Goal: Navigation & Orientation: Find specific page/section

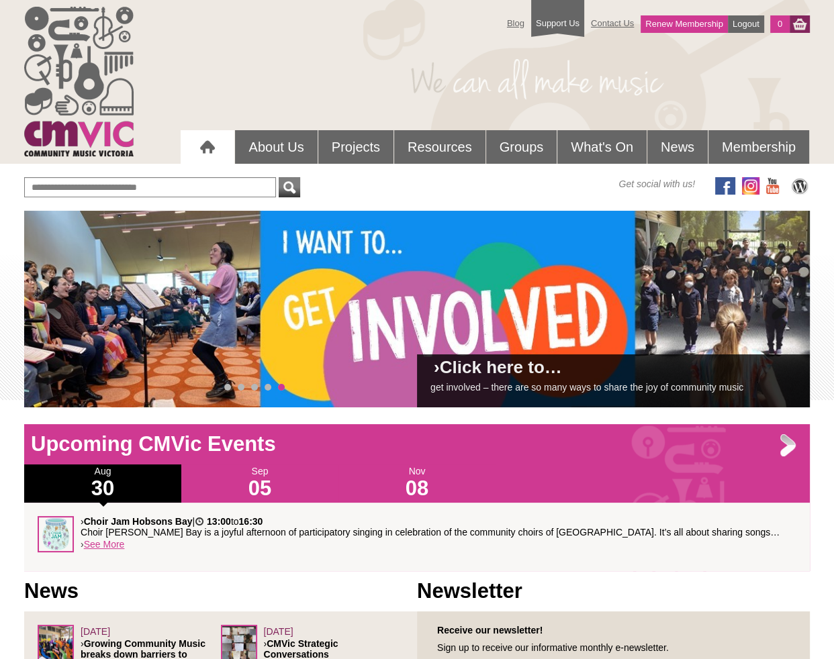
click at [50, 310] on span at bounding box center [54, 309] width 27 height 27
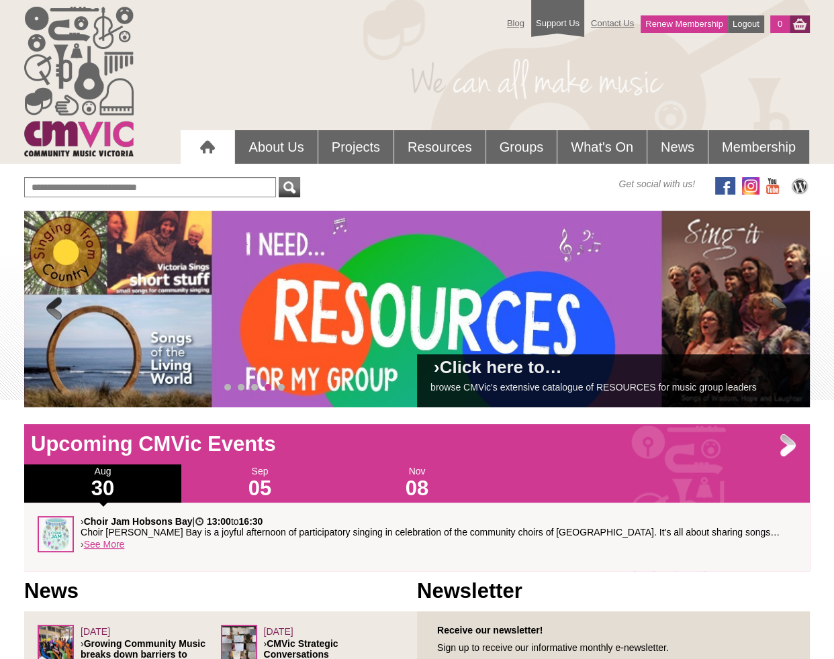
click at [53, 306] on span at bounding box center [54, 309] width 27 height 27
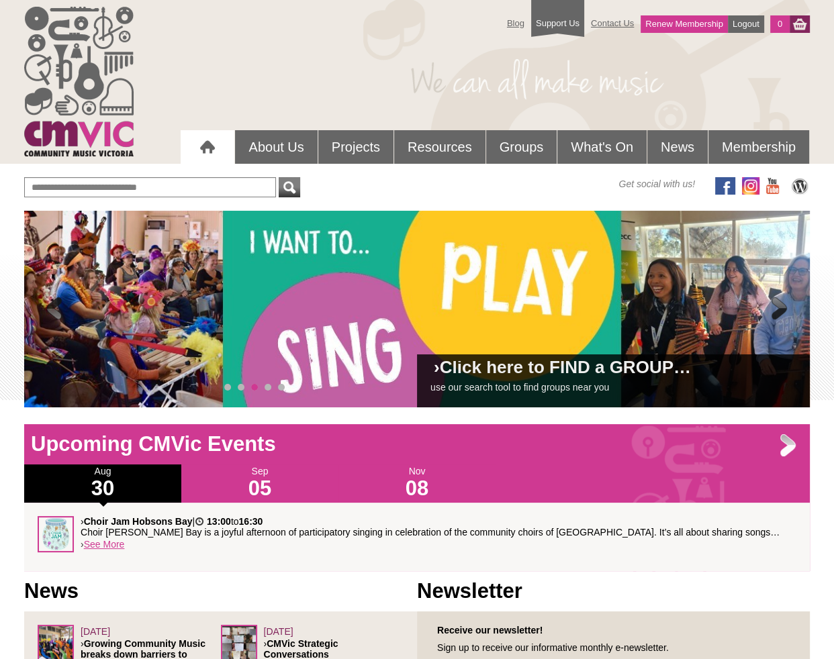
click at [53, 306] on span at bounding box center [54, 309] width 27 height 27
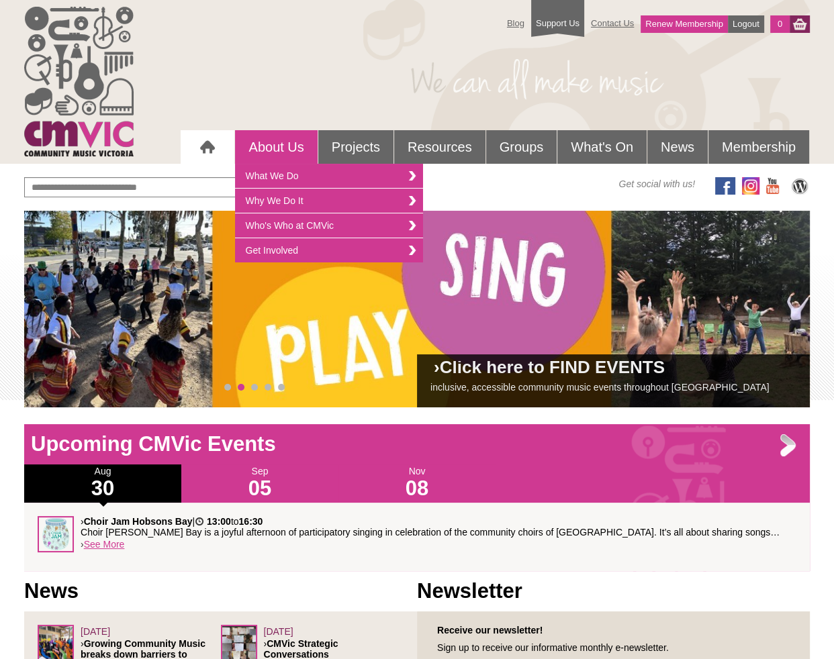
click at [259, 144] on link "About Us" at bounding box center [276, 147] width 82 height 34
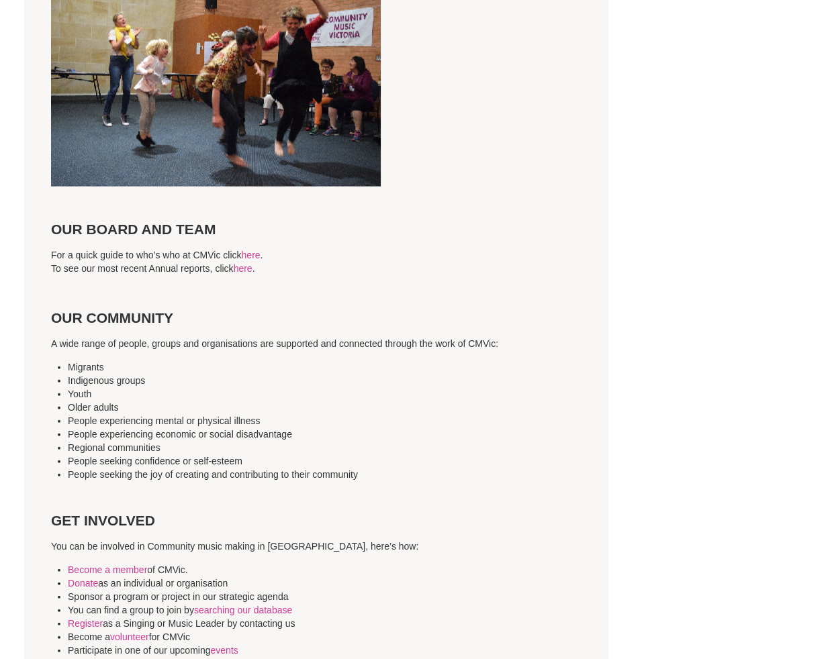
scroll to position [3064, 0]
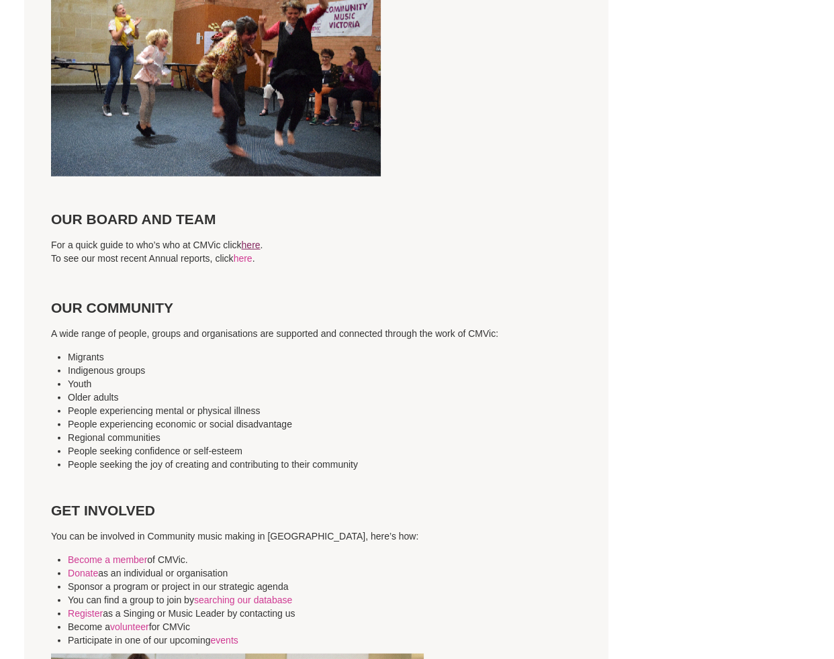
click at [261, 240] on link "here" at bounding box center [251, 245] width 19 height 11
